Goal: Task Accomplishment & Management: Manage account settings

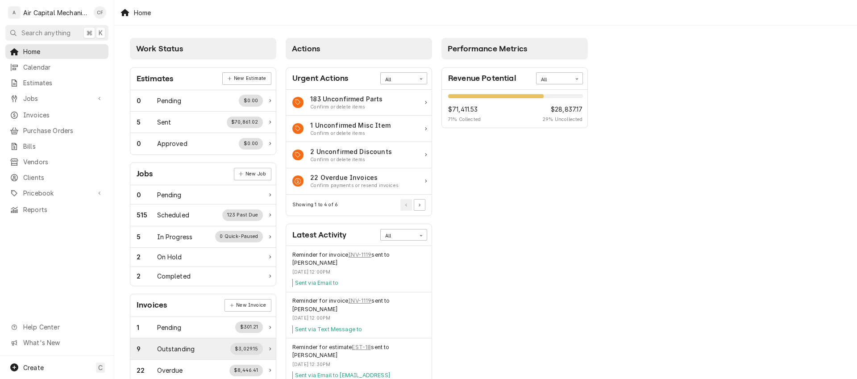
click at [171, 350] on div "Outstanding" at bounding box center [176, 348] width 38 height 9
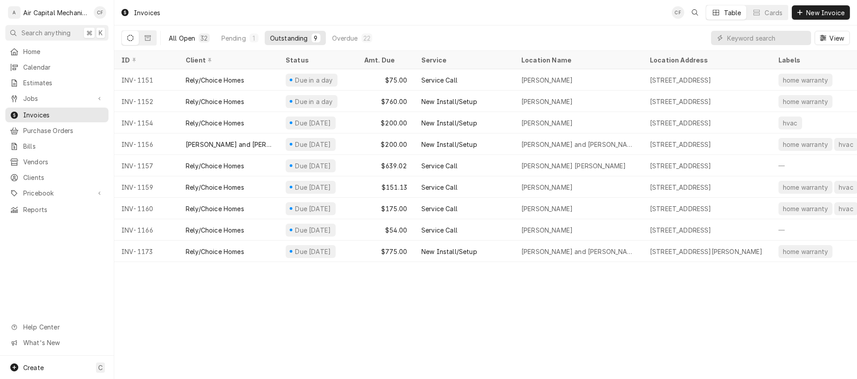
drag, startPoint x: 179, startPoint y: 34, endPoint x: 187, endPoint y: 38, distance: 10.0
click at [179, 34] on div "All Open" at bounding box center [182, 37] width 26 height 9
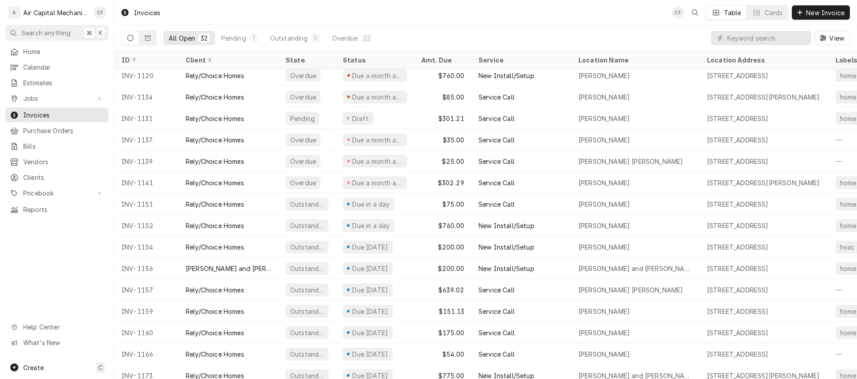
scroll to position [381, 0]
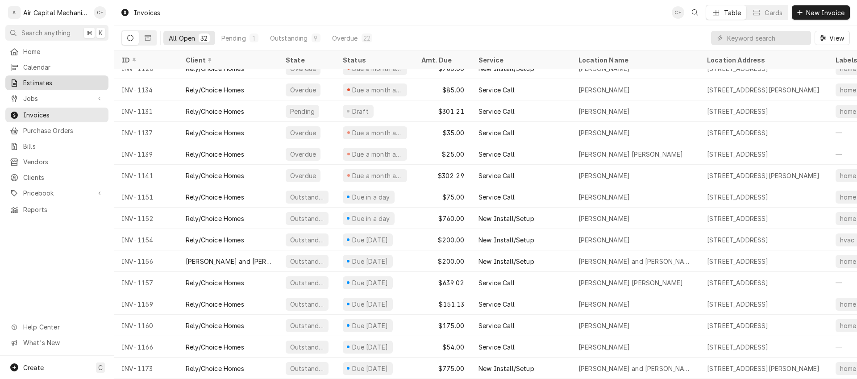
click at [43, 83] on span "Estimates" at bounding box center [63, 82] width 81 height 9
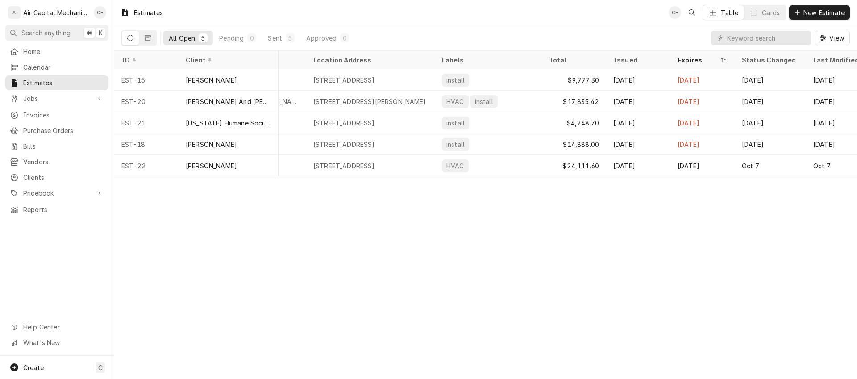
scroll to position [0, 393]
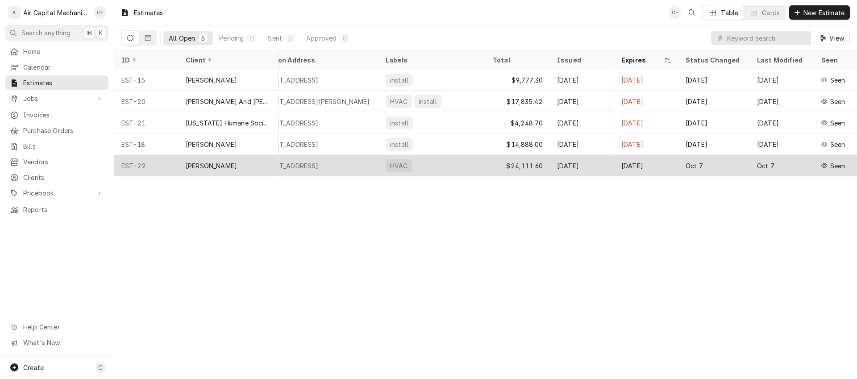
click at [267, 165] on div "[PERSON_NAME]" at bounding box center [229, 165] width 100 height 21
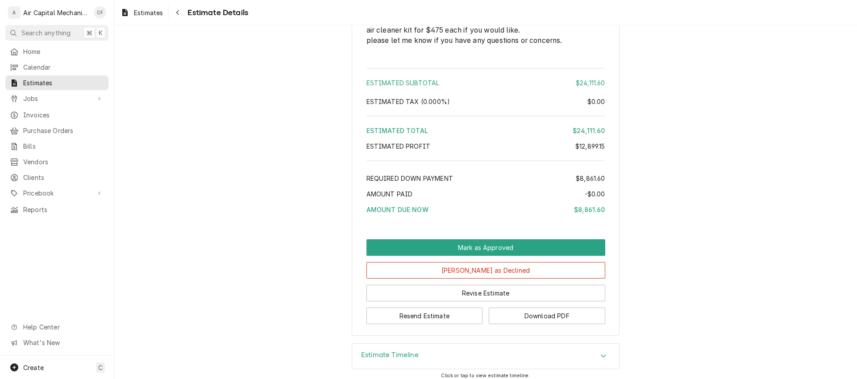
scroll to position [1524, 0]
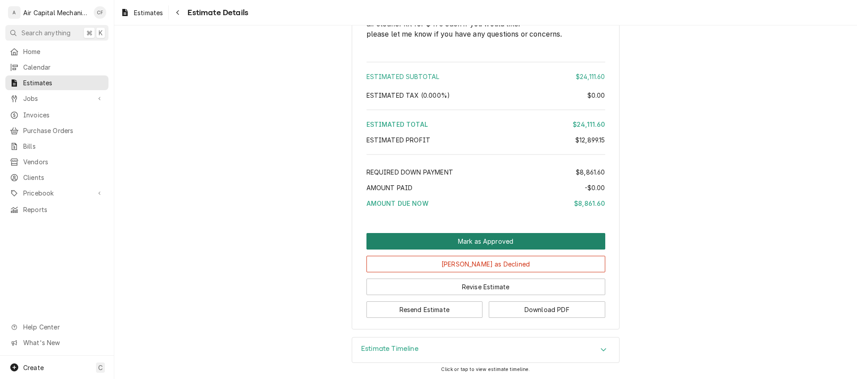
click at [472, 243] on button "Mark as Approved" at bounding box center [485, 241] width 239 height 17
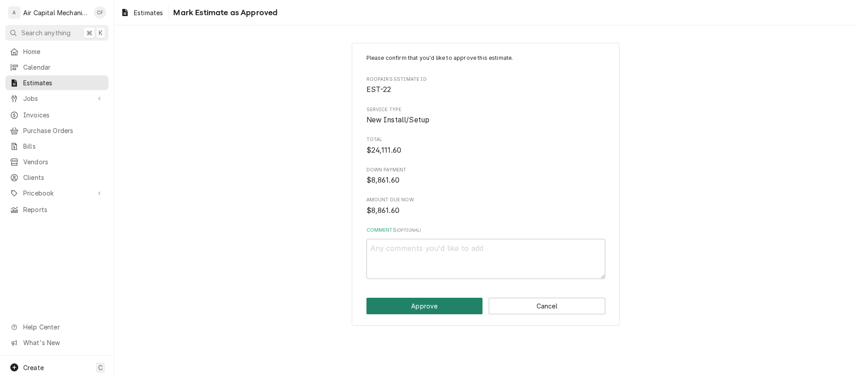
click at [428, 307] on button "Approve" at bounding box center [424, 306] width 117 height 17
type textarea "x"
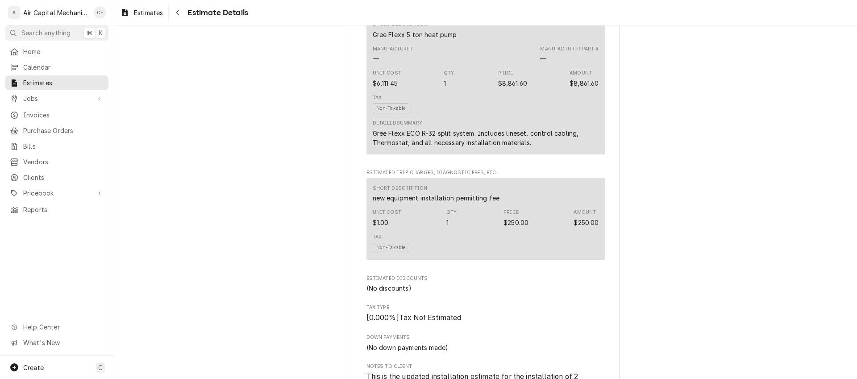
scroll to position [1547, 0]
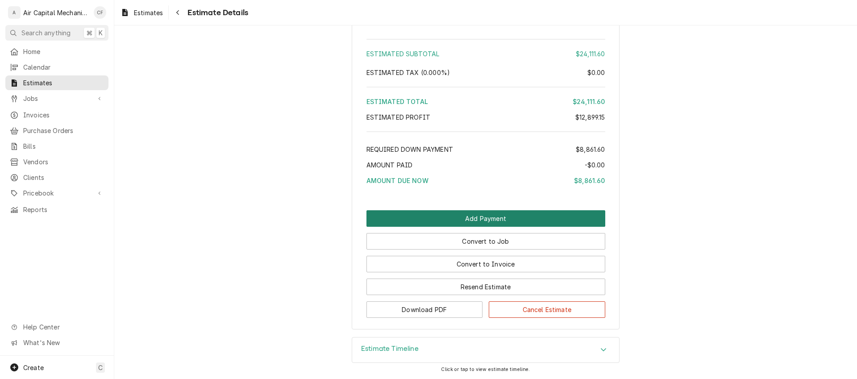
click at [429, 217] on button "Add Payment" at bounding box center [485, 218] width 239 height 17
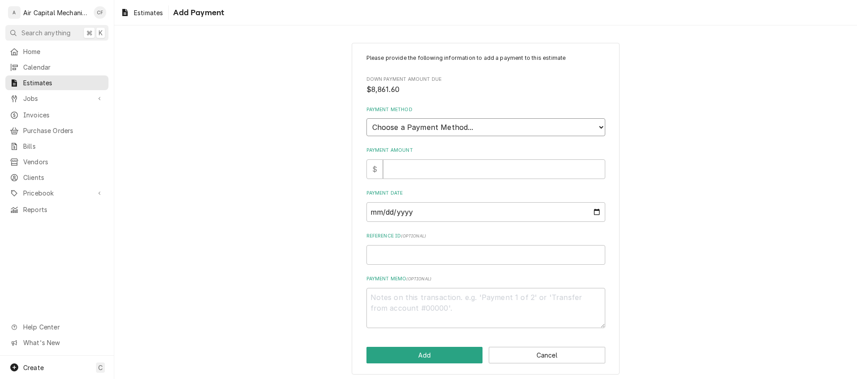
click at [448, 133] on select "Choose a Payment Method... Cash Check Credit/Debit Card ACH/eCheck Other" at bounding box center [485, 127] width 239 height 18
select select "2"
click at [366, 118] on select "Choose a Payment Method... Cash Check Credit/Debit Card ACH/eCheck Other" at bounding box center [485, 127] width 239 height 18
click at [438, 176] on input "Payment Amount" at bounding box center [494, 169] width 222 height 20
type textarea "x"
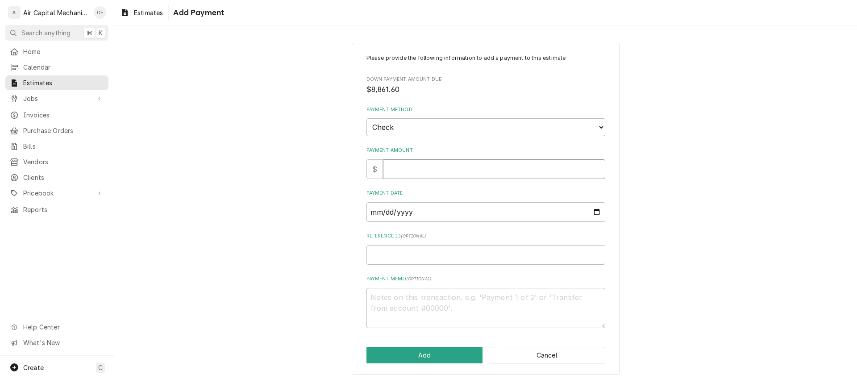
type input "8"
type textarea "x"
type input "88"
type textarea "x"
type input "886"
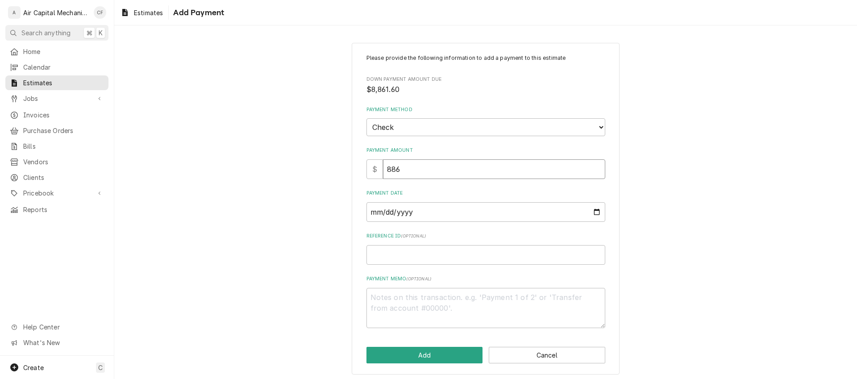
type textarea "x"
type input "8861"
type textarea "x"
type input "8861.6"
type textarea "x"
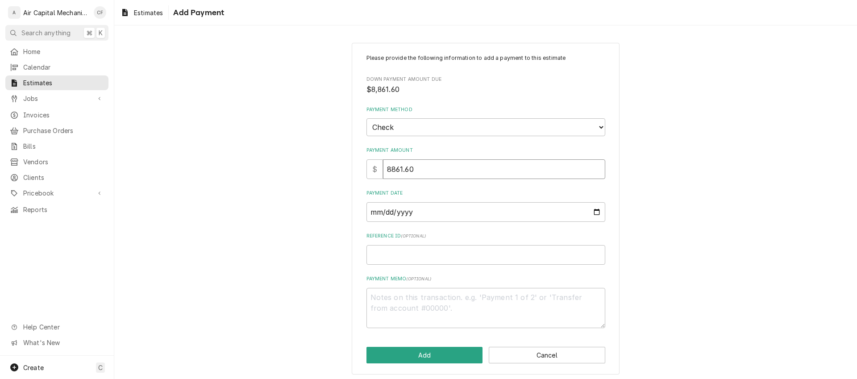
type input "8861.60"
click at [367, 219] on input "Payment Date" at bounding box center [485, 212] width 239 height 20
type input "0002-10-15"
type textarea "x"
type input "0020-10-15"
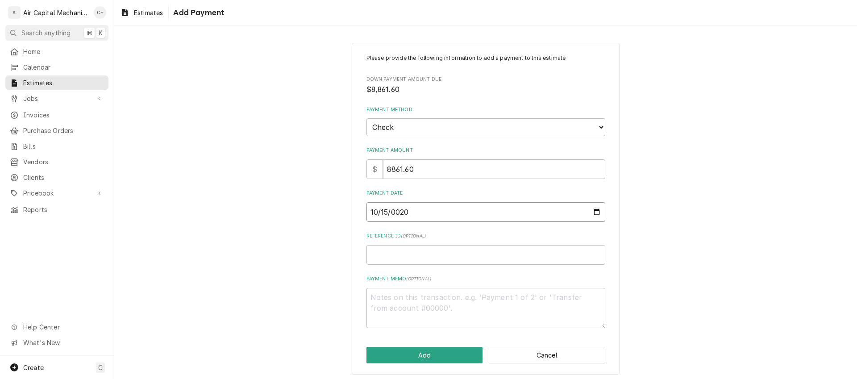
type textarea "x"
type input "0202-10-15"
type textarea "x"
type input "2025-10-15"
click at [403, 356] on button "Add" at bounding box center [424, 355] width 117 height 17
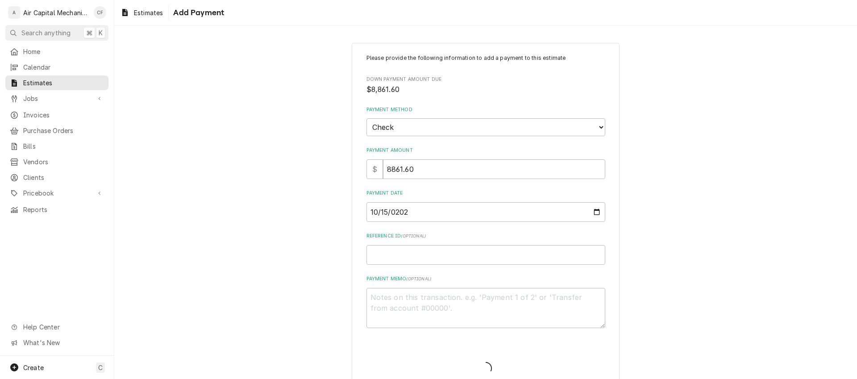
type textarea "x"
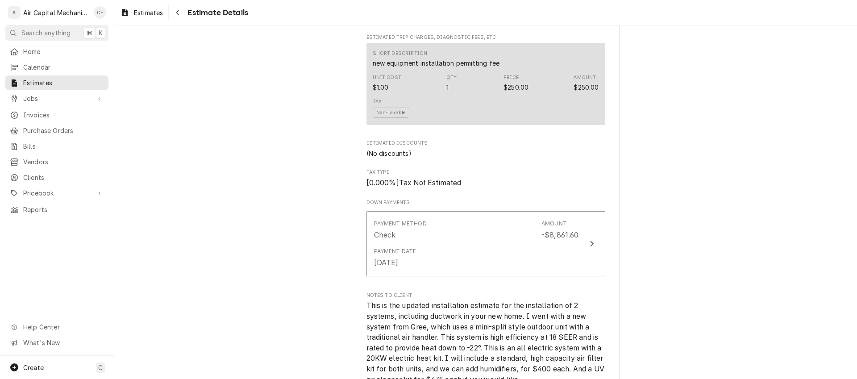
scroll to position [1618, 0]
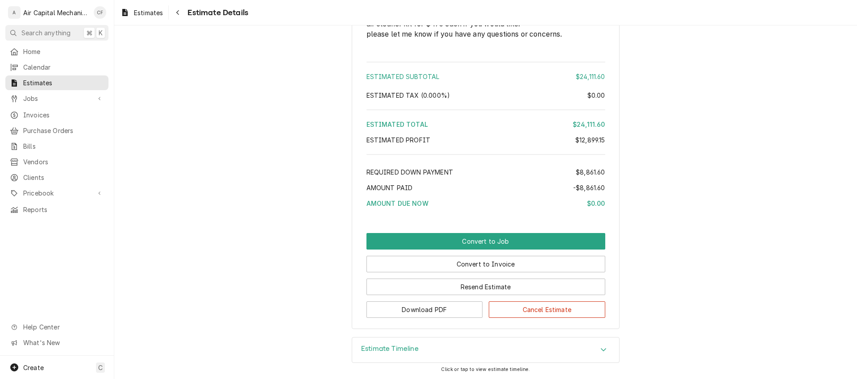
click at [430, 242] on button "Convert to Job" at bounding box center [485, 241] width 239 height 17
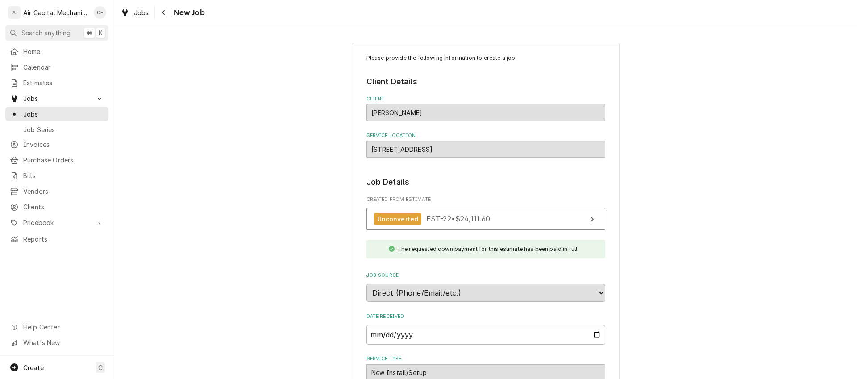
type textarea "x"
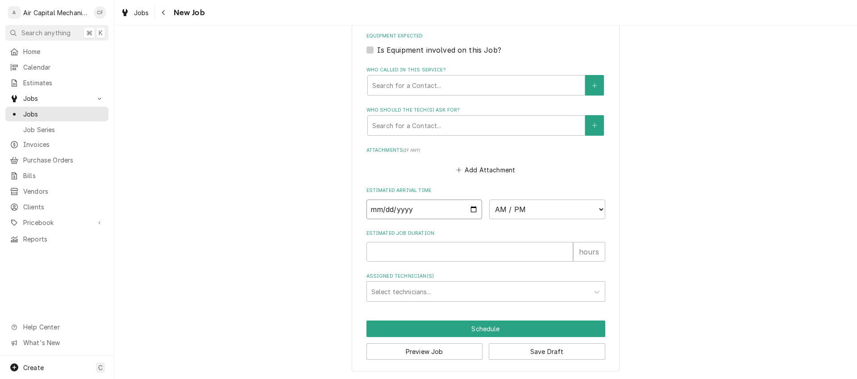
click at [425, 215] on input "Date" at bounding box center [424, 210] width 116 height 20
type input "0002-10-20"
type textarea "x"
type input "0020-10-20"
type textarea "x"
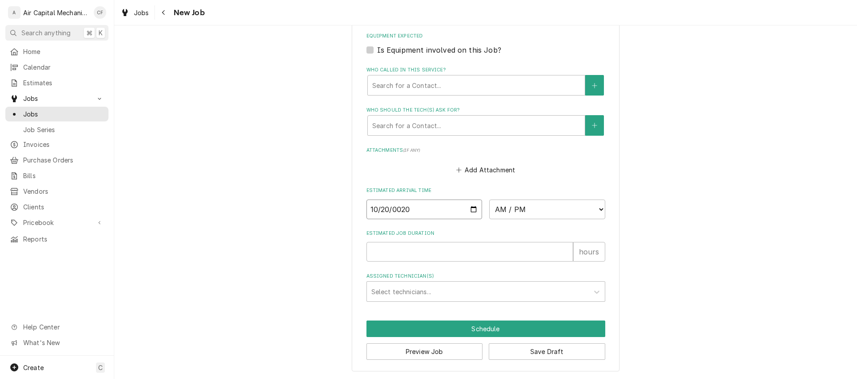
type input "0202-10-20"
type textarea "x"
type input "2025-10-20"
type textarea "x"
click at [491, 208] on select "AM / PM 6:00 AM 6:15 AM 6:30 AM 6:45 AM 7:00 AM 7:15 AM 7:30 AM 7:45 AM 8:00 AM…" at bounding box center [547, 210] width 116 height 20
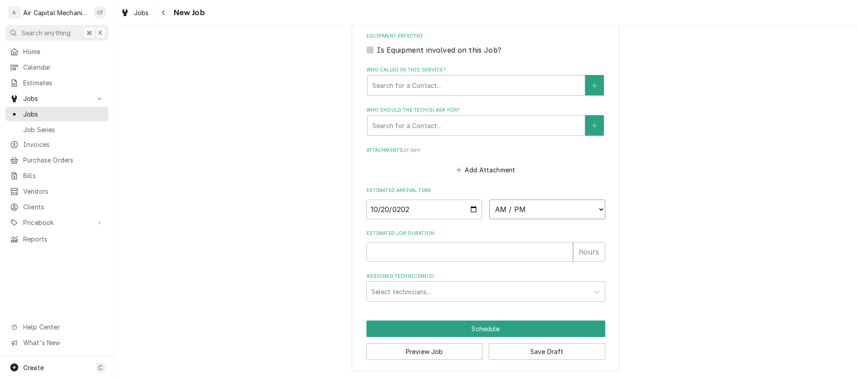
select select "06:00:00"
click at [489, 200] on select "AM / PM 6:00 AM 6:15 AM 6:30 AM 6:45 AM 7:00 AM 7:15 AM 7:30 AM 7:45 AM 8:00 AM…" at bounding box center [547, 210] width 116 height 20
click at [458, 250] on input "Estimated Job Duration" at bounding box center [469, 252] width 207 height 20
type textarea "x"
type input "6"
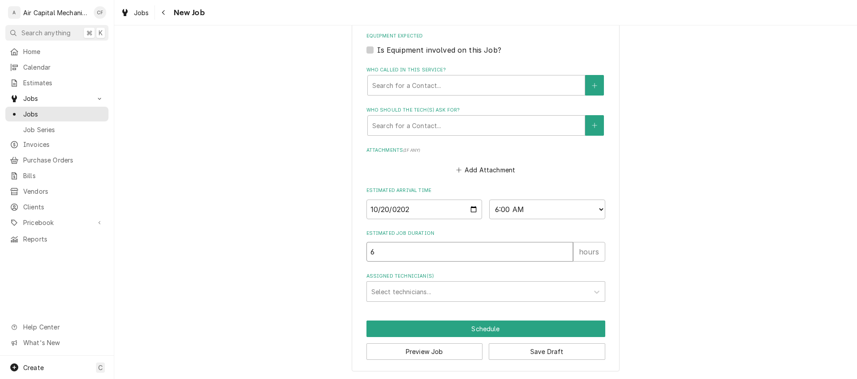
type textarea "x"
type input "60"
type textarea "x"
type input "60"
click at [495, 275] on label "Assigned Technician(s)" at bounding box center [485, 276] width 239 height 7
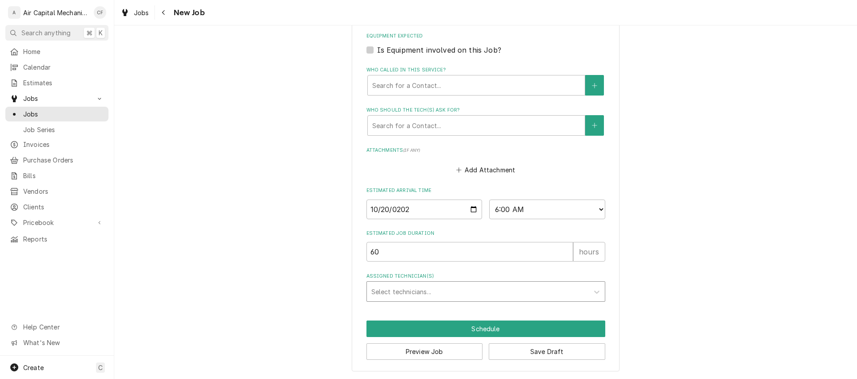
click at [490, 290] on div "Assigned Technician(s)" at bounding box center [477, 291] width 213 height 16
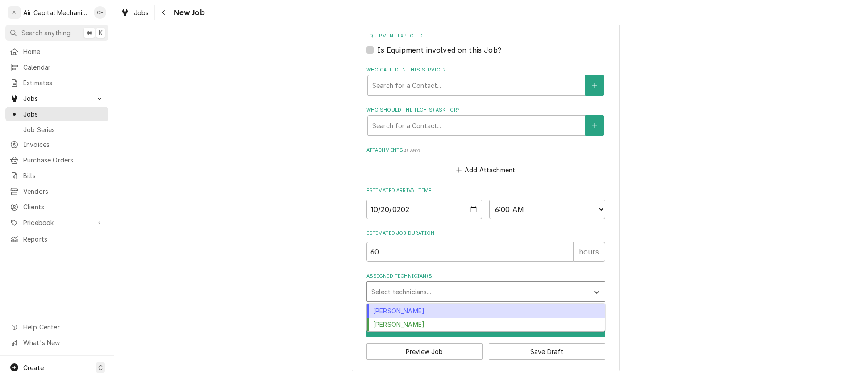
click at [493, 308] on div "[PERSON_NAME]" at bounding box center [486, 311] width 238 height 14
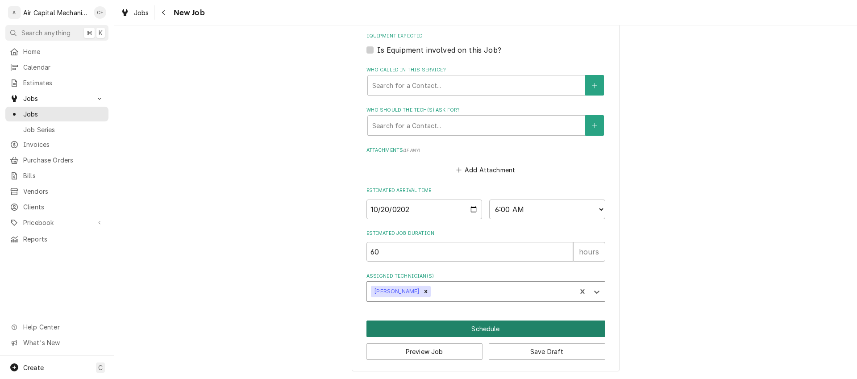
click at [484, 331] on button "Schedule" at bounding box center [485, 329] width 239 height 17
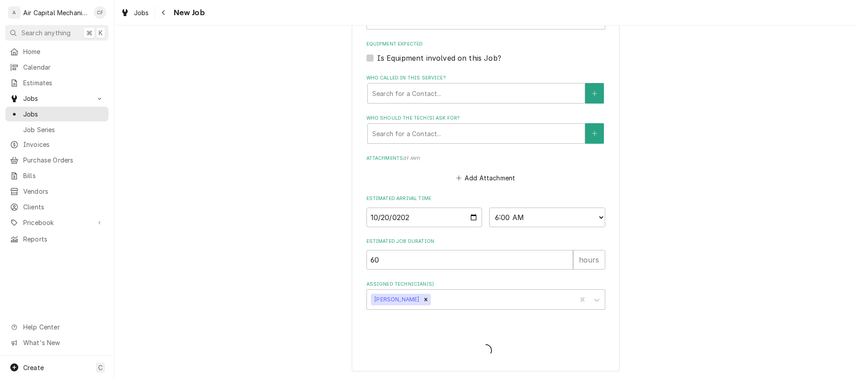
scroll to position [634, 0]
type textarea "x"
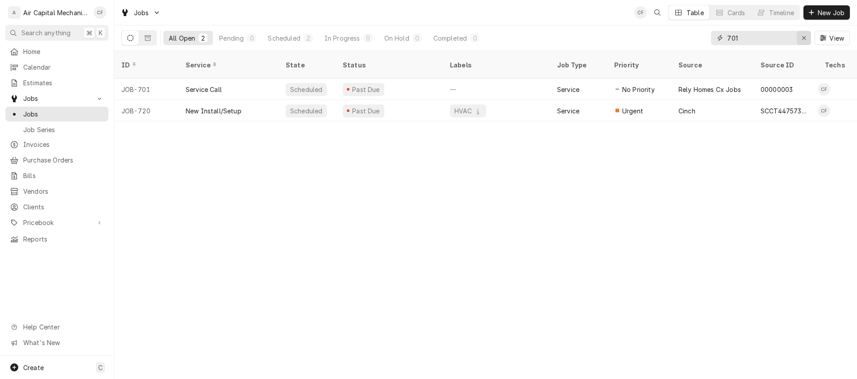
click at [804, 37] on icon "Erase input" at bounding box center [804, 38] width 5 height 6
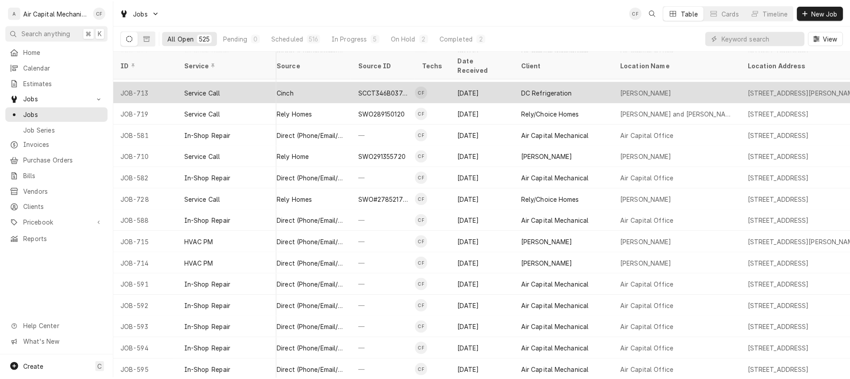
scroll to position [722, 400]
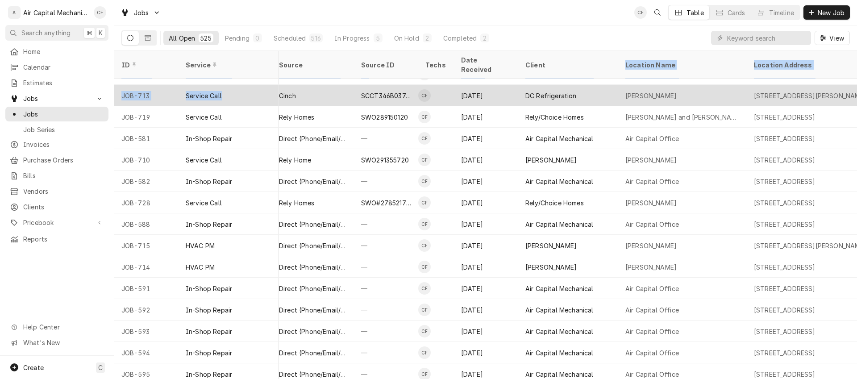
drag, startPoint x: 705, startPoint y: 54, endPoint x: 323, endPoint y: 78, distance: 382.9
click at [323, 78] on table "ID Service State Status Labels Job Type Priority Source Source ID Techs Date Re…" at bounding box center [485, 215] width 743 height 328
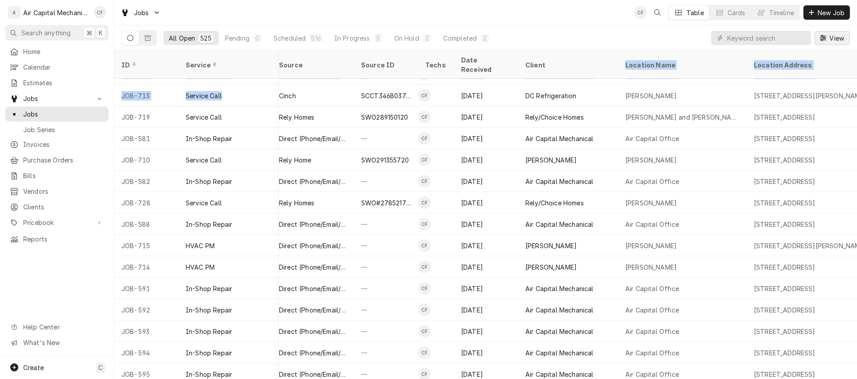
click at [833, 39] on span "View" at bounding box center [837, 37] width 18 height 9
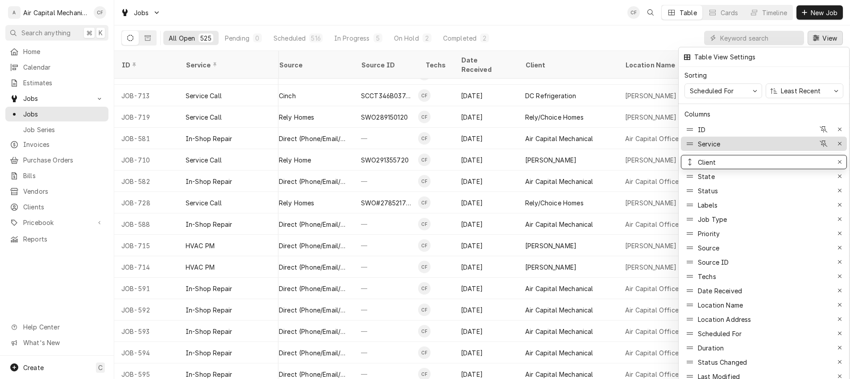
drag, startPoint x: 689, startPoint y: 286, endPoint x: 697, endPoint y: 145, distance: 141.8
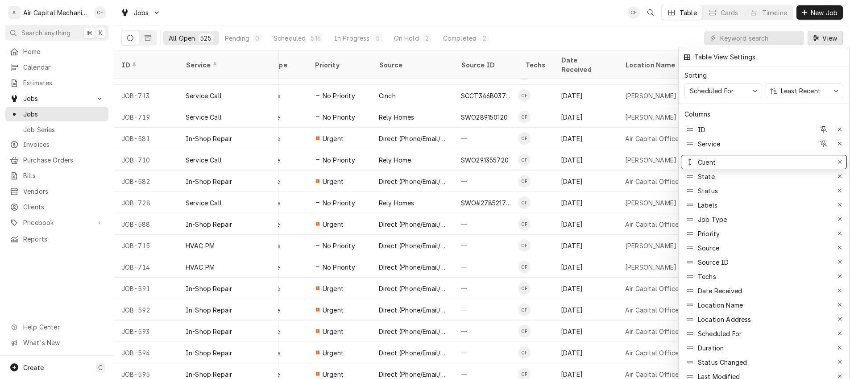
drag, startPoint x: 694, startPoint y: 157, endPoint x: 695, endPoint y: 150, distance: 6.8
click at [604, 32] on div at bounding box center [425, 189] width 850 height 379
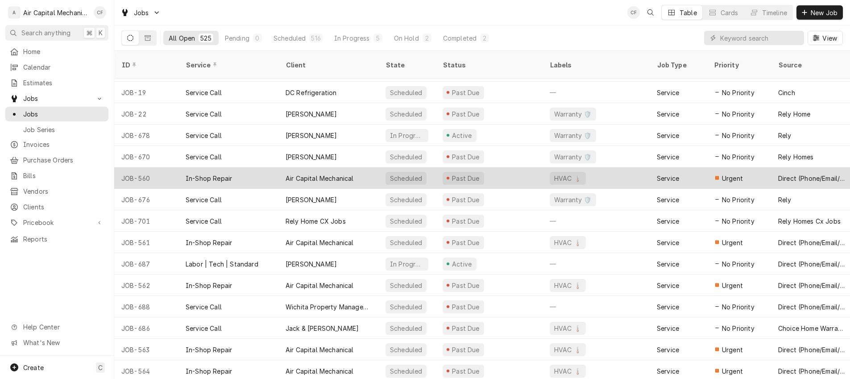
scroll to position [0, 0]
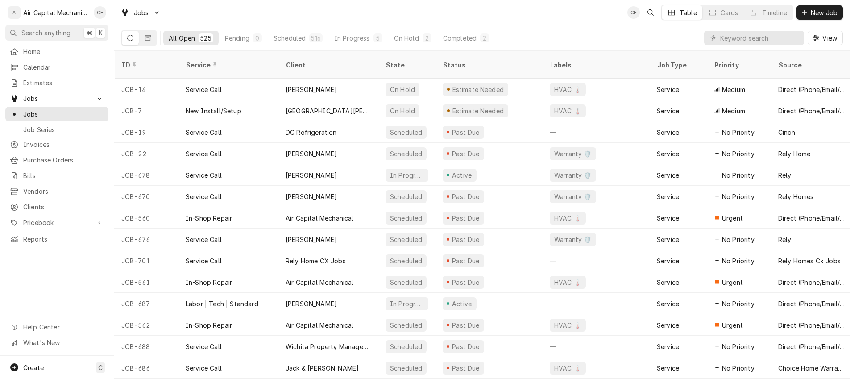
click at [312, 60] on div "Client" at bounding box center [328, 64] width 84 height 9
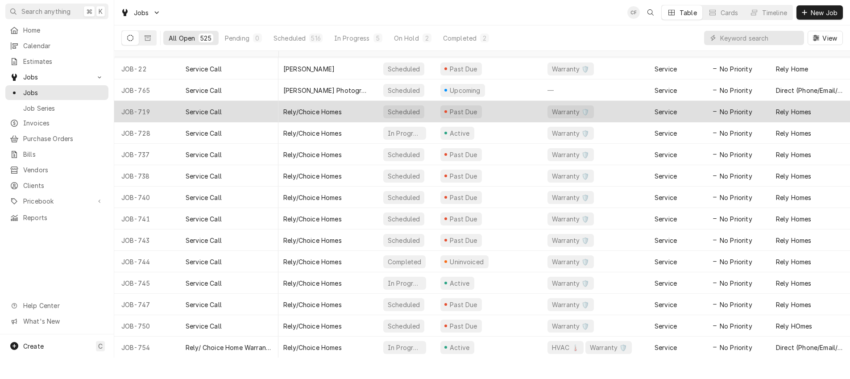
scroll to position [10820, 0]
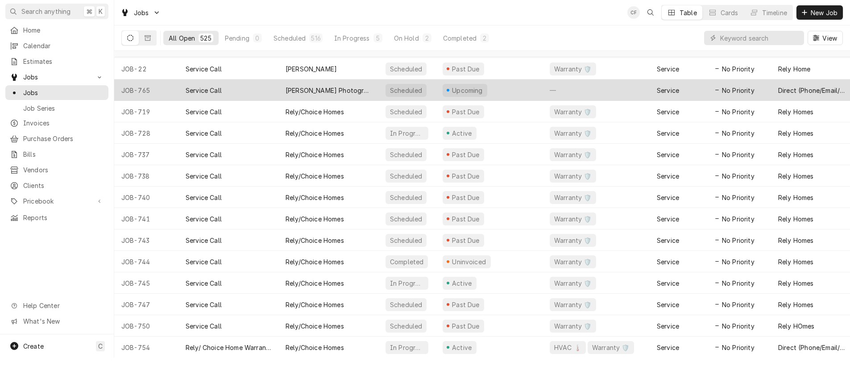
click at [302, 86] on div "Regina Barker Photography" at bounding box center [329, 90] width 86 height 9
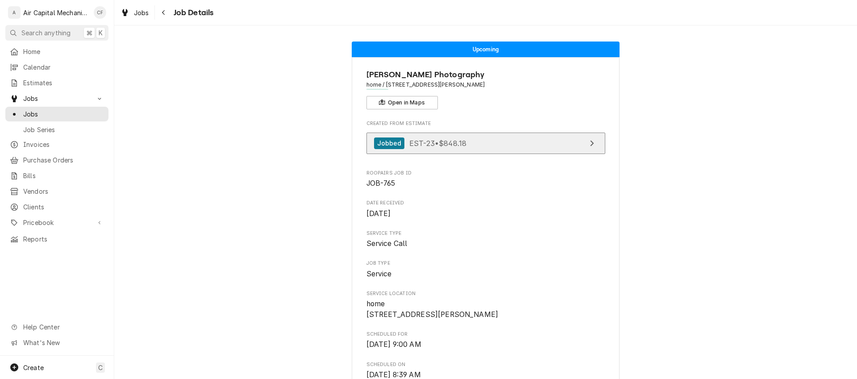
click at [439, 133] on link "Jobbed EST-23 • $848.18" at bounding box center [485, 144] width 239 height 22
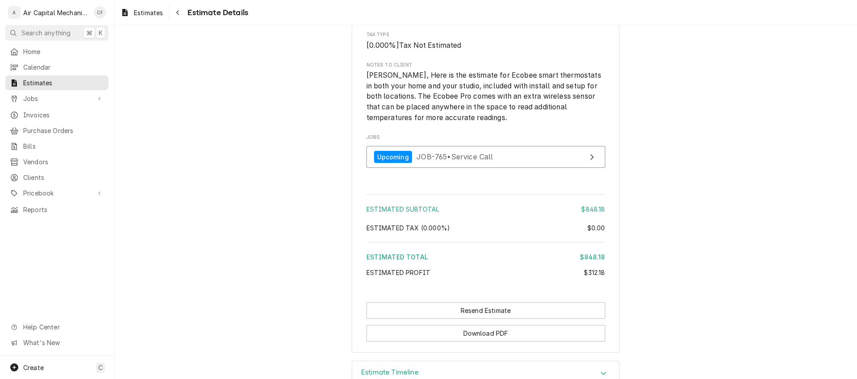
scroll to position [936, 0]
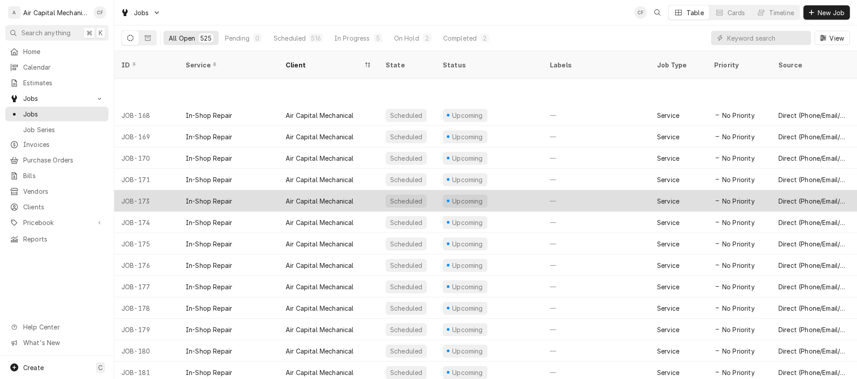
scroll to position [424, 0]
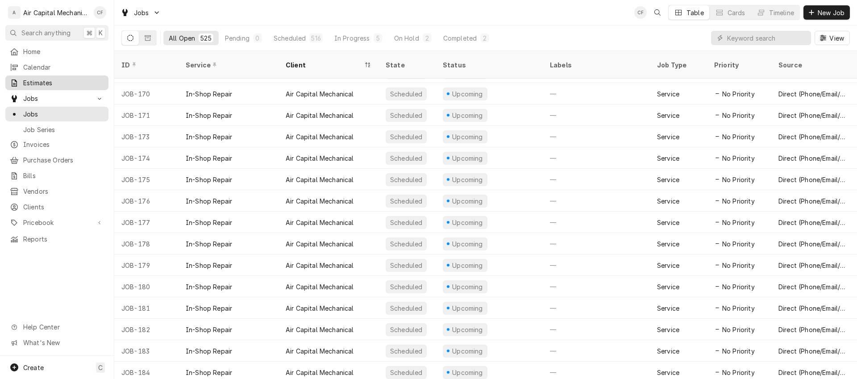
click at [40, 83] on span "Estimates" at bounding box center [63, 82] width 81 height 9
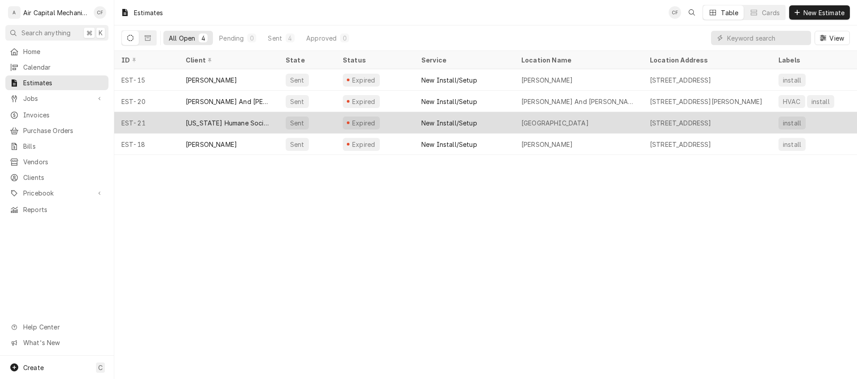
click at [254, 127] on div "[US_STATE] Humane Society" at bounding box center [229, 122] width 100 height 21
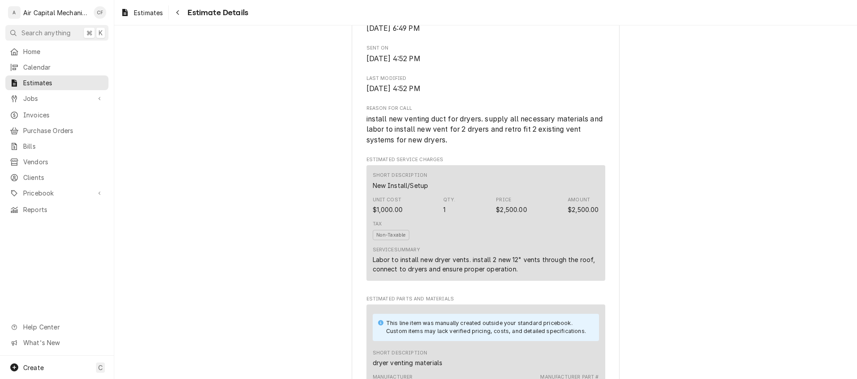
scroll to position [1055, 0]
